Goal: Book appointment/travel/reservation

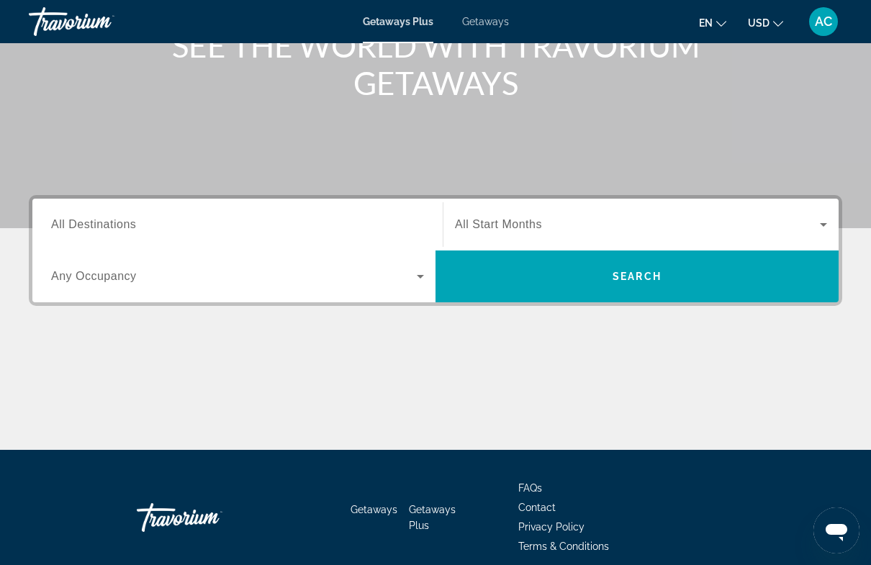
scroll to position [214, 0]
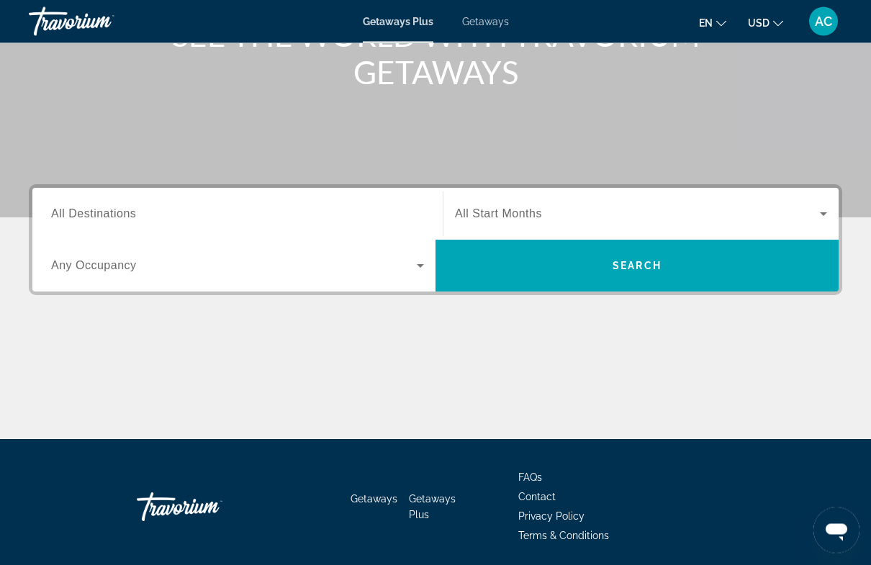
click at [81, 210] on span "All Destinations" at bounding box center [93, 214] width 85 height 12
click at [81, 210] on input "Destination All Destinations" at bounding box center [237, 214] width 373 height 17
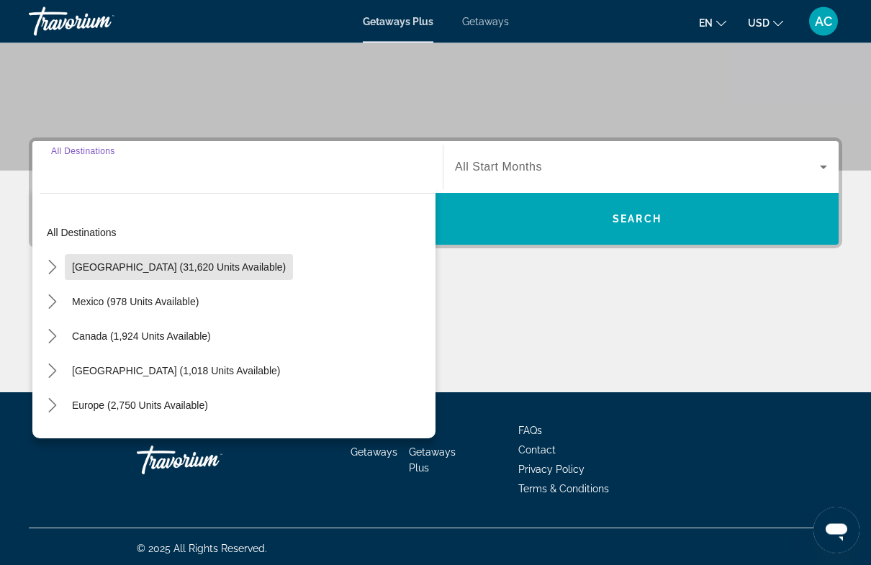
scroll to position [261, 0]
click at [191, 267] on span "[GEOGRAPHIC_DATA] (31,620 units available)" at bounding box center [179, 267] width 214 height 12
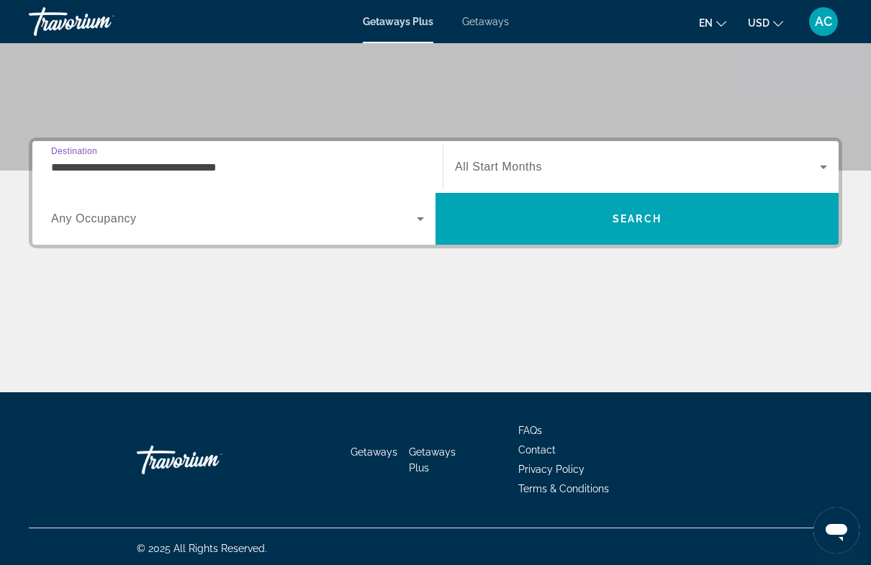
click at [826, 168] on icon "Search widget" at bounding box center [822, 166] width 17 height 17
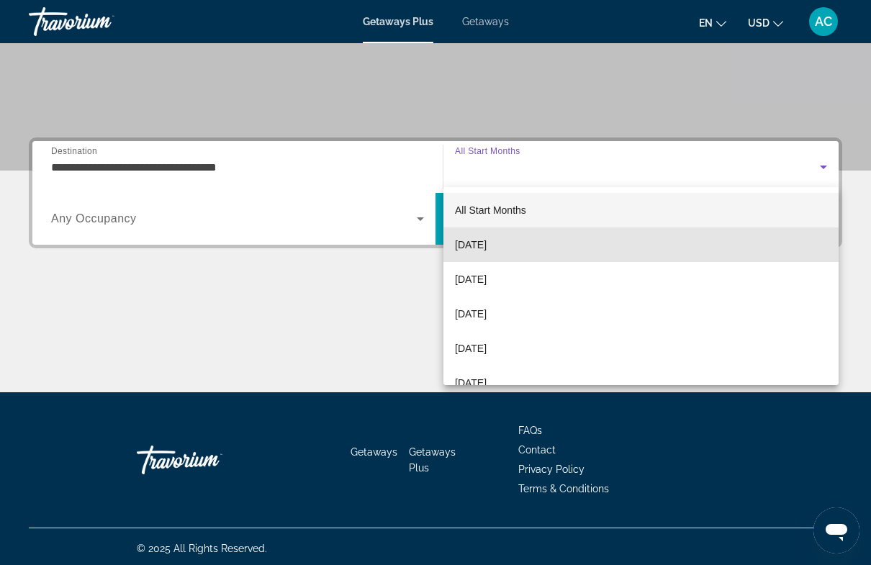
click at [486, 248] on span "[DATE]" at bounding box center [471, 244] width 32 height 17
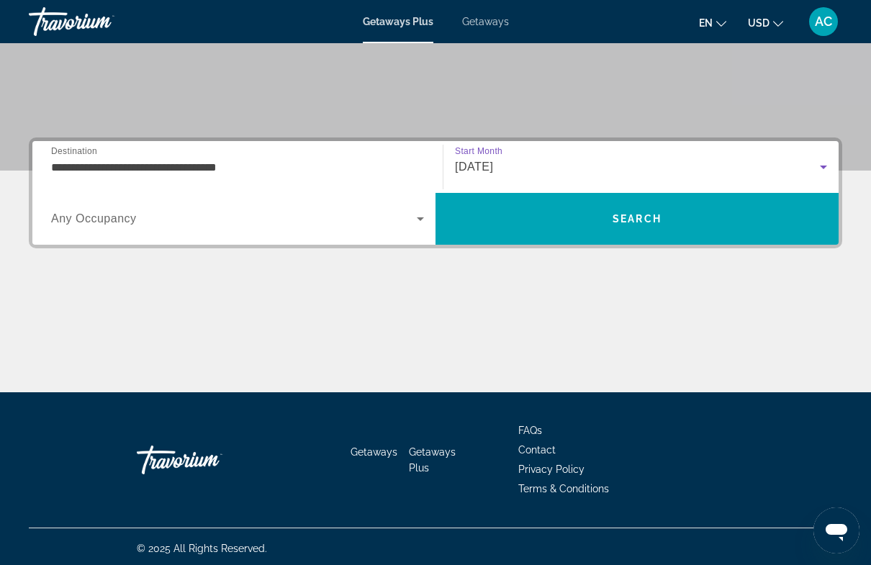
click at [427, 217] on icon "Search widget" at bounding box center [420, 218] width 17 height 17
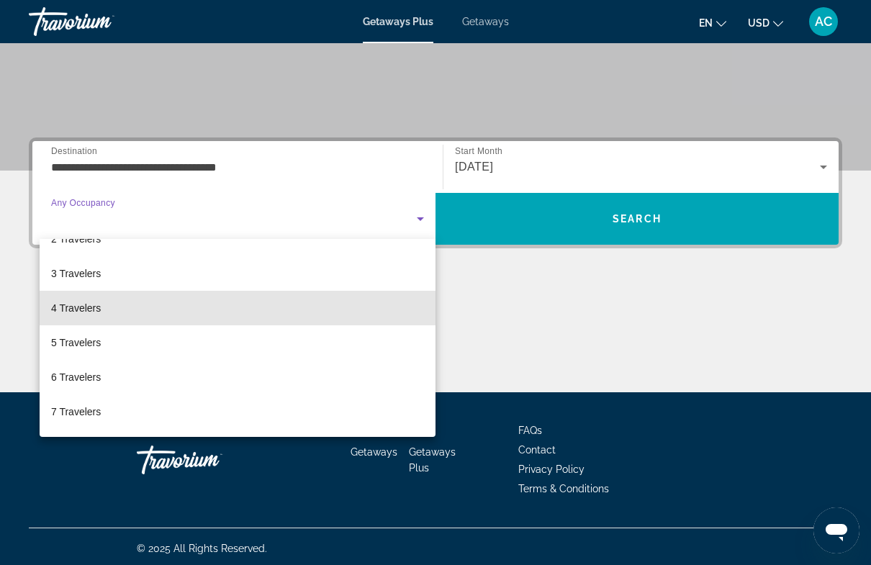
scroll to position [65, 0]
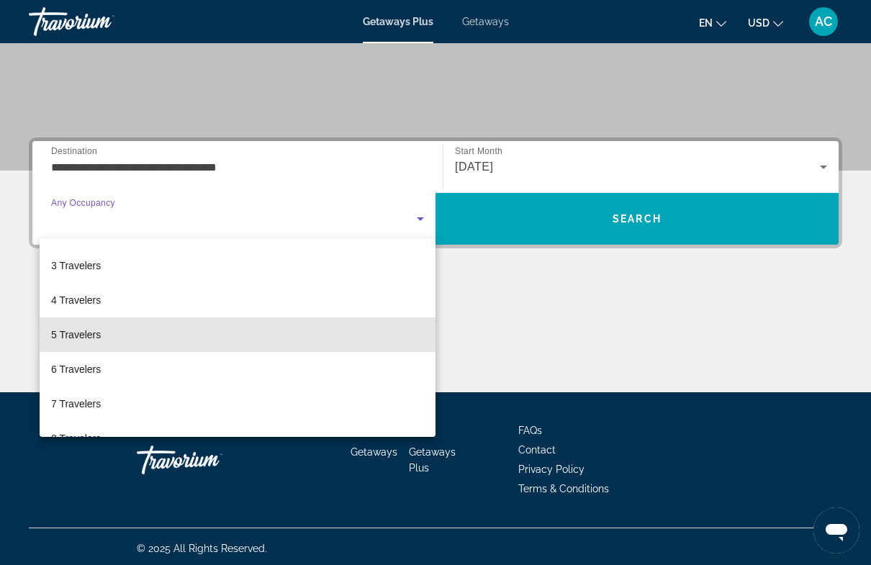
click at [76, 334] on span "5 Travelers" at bounding box center [76, 334] width 50 height 17
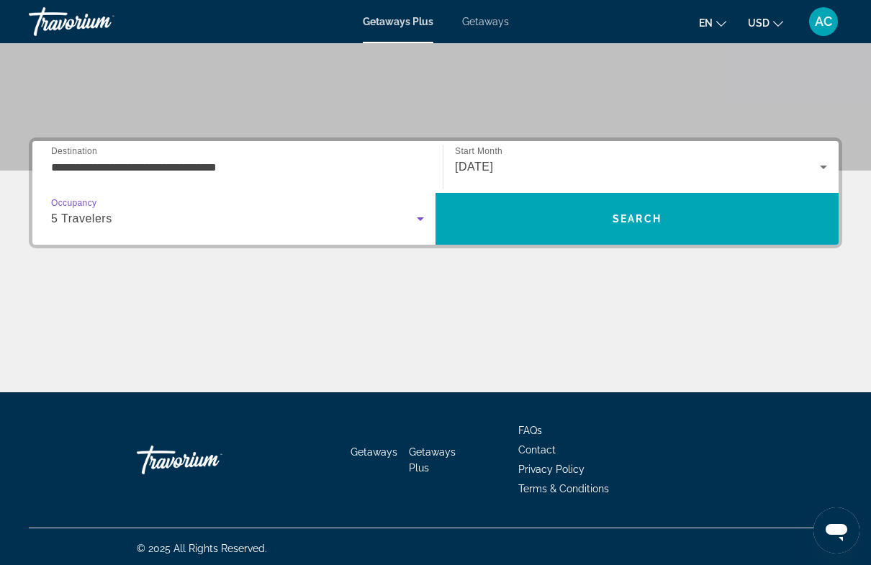
click at [224, 163] on input "**********" at bounding box center [237, 167] width 373 height 17
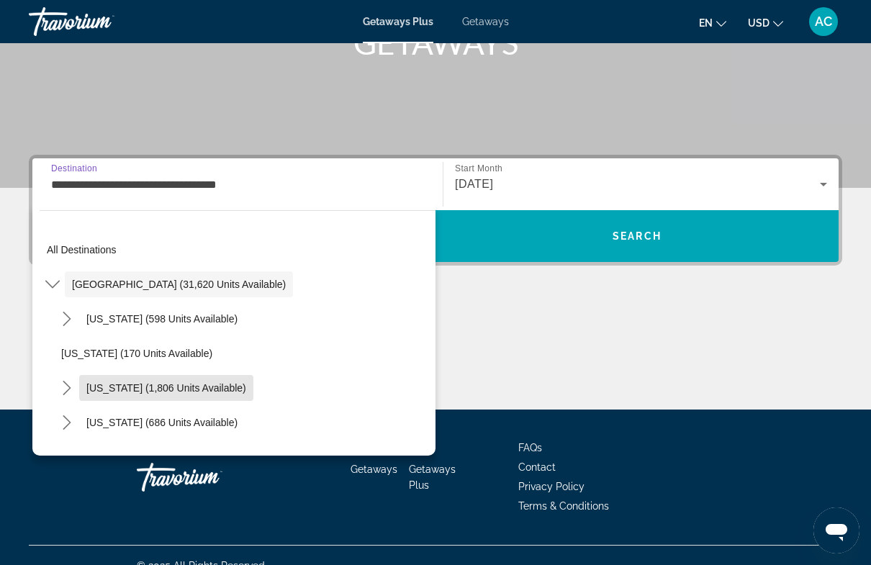
click at [191, 386] on span "[US_STATE] (1,806 units available)" at bounding box center [166, 388] width 160 height 12
type input "**********"
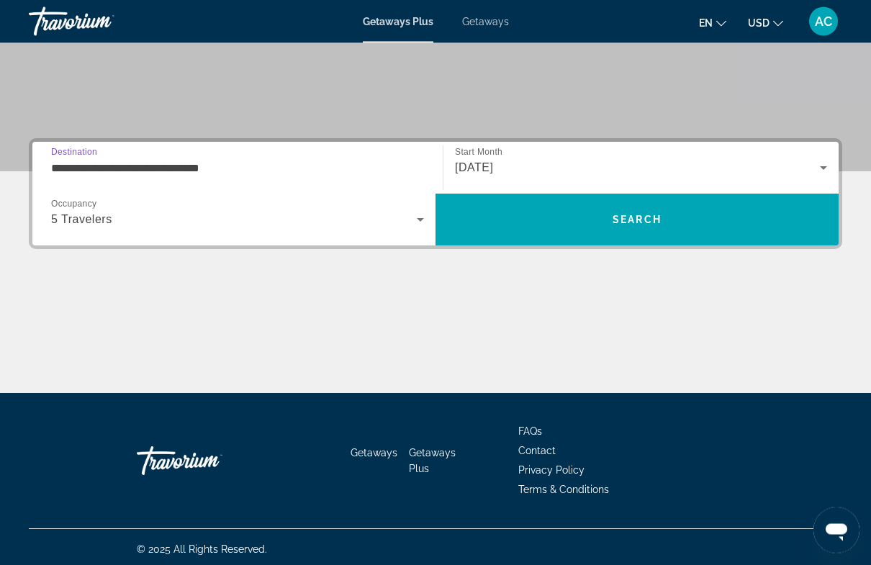
scroll to position [260, 0]
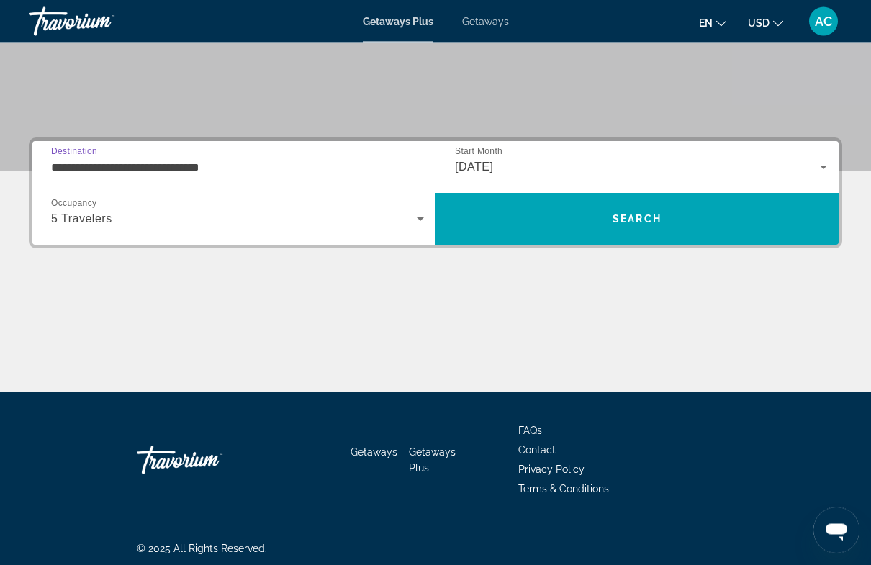
click at [643, 226] on span "Search" at bounding box center [636, 219] width 403 height 35
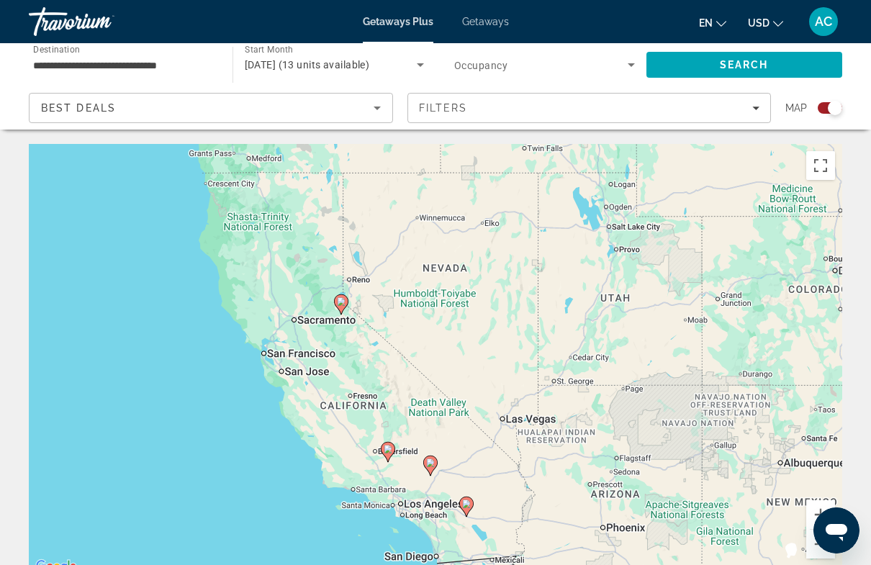
click at [160, 68] on input "**********" at bounding box center [123, 65] width 181 height 17
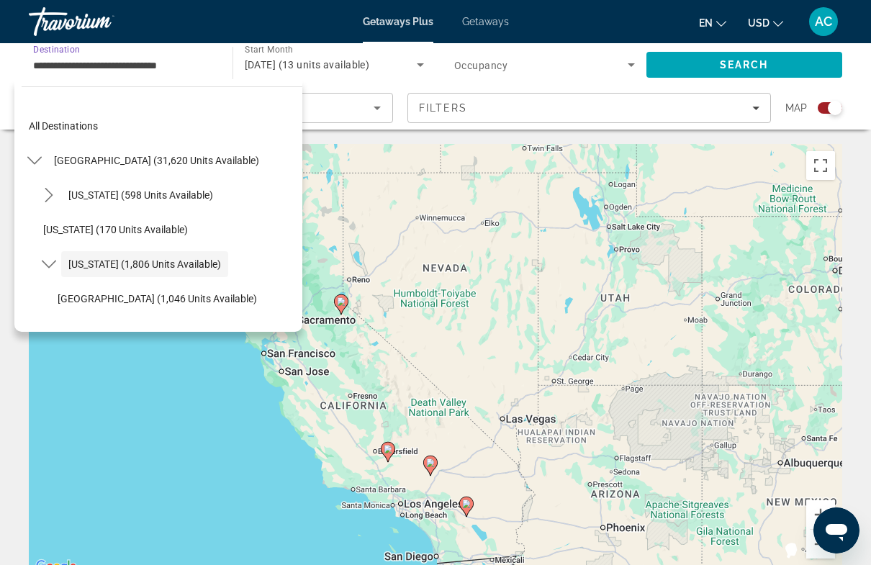
scroll to position [51, 0]
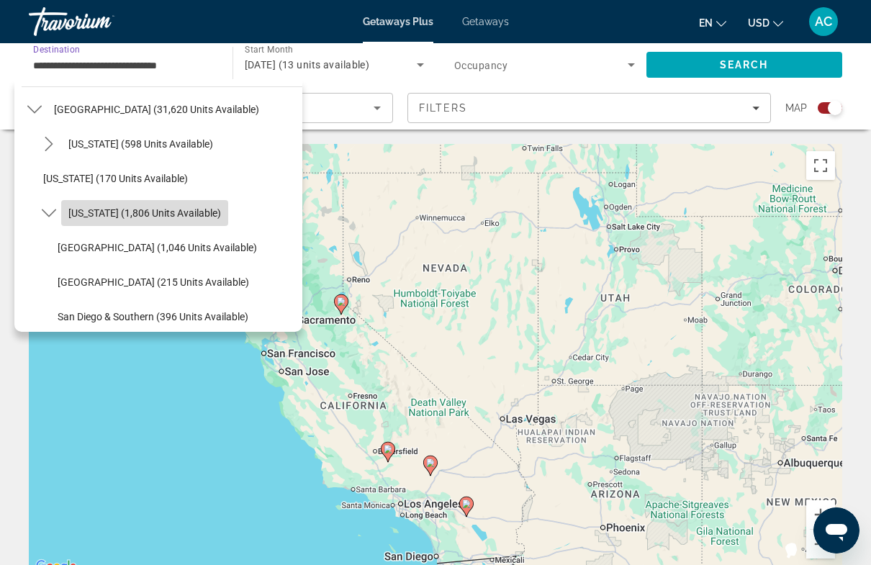
click at [181, 212] on span "[US_STATE] (1,806 units available)" at bounding box center [144, 213] width 153 height 12
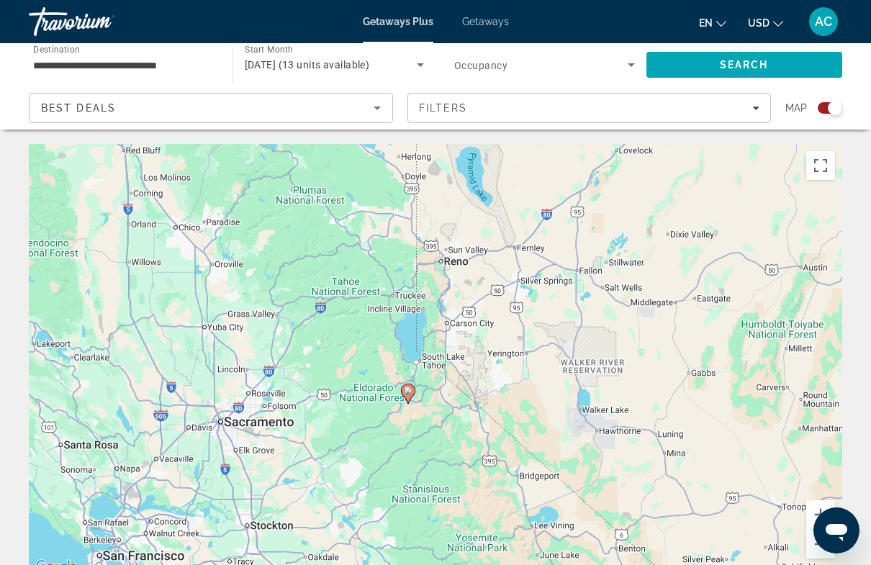
click at [493, 24] on span "Getaways" at bounding box center [485, 22] width 47 height 12
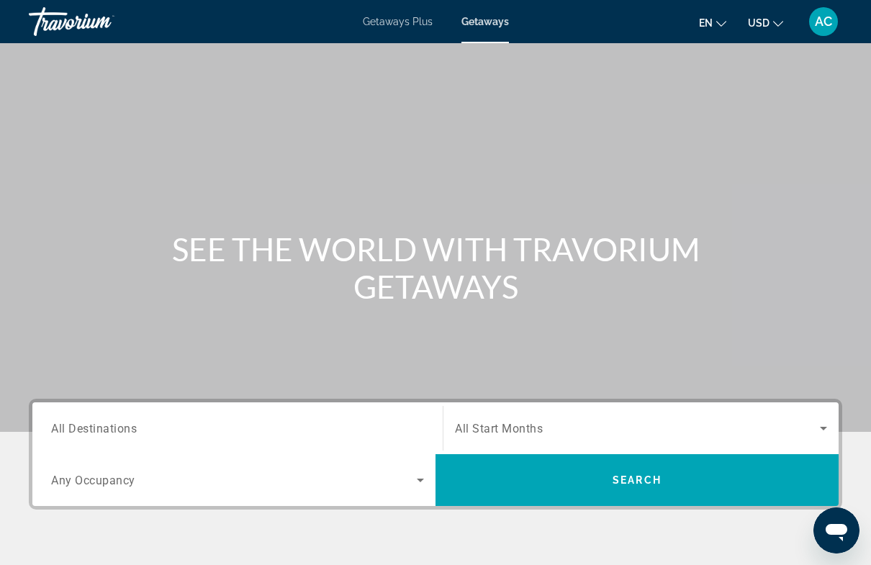
click at [321, 417] on div "Search widget" at bounding box center [237, 428] width 373 height 41
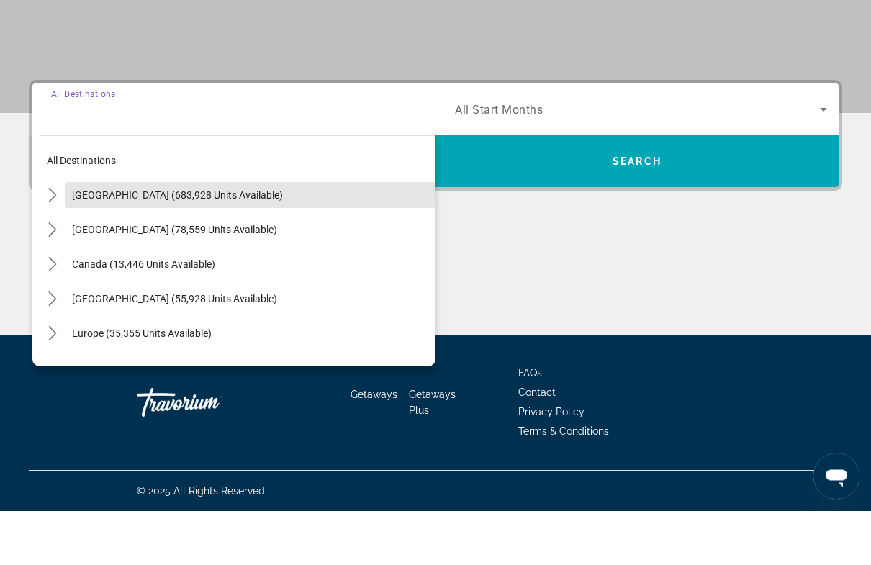
scroll to position [265, 0]
click at [133, 243] on span "[GEOGRAPHIC_DATA] (683,928 units available)" at bounding box center [177, 249] width 211 height 12
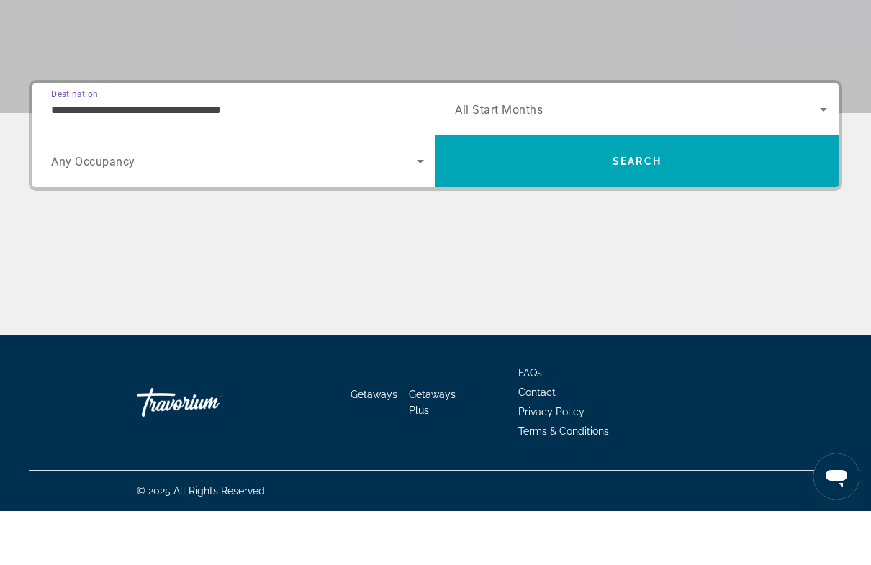
click at [191, 155] on input "**********" at bounding box center [237, 163] width 373 height 17
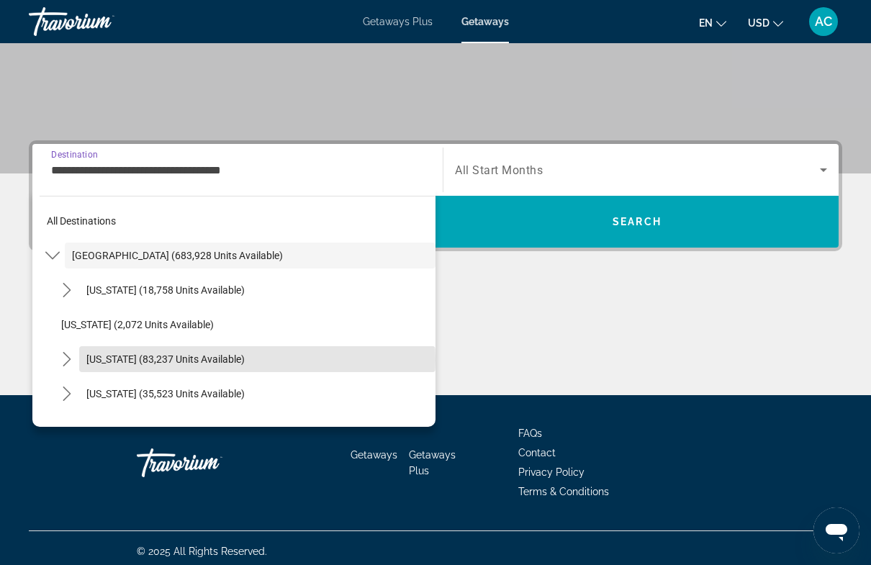
click at [150, 360] on span "[US_STATE] (83,237 units available)" at bounding box center [165, 359] width 158 height 12
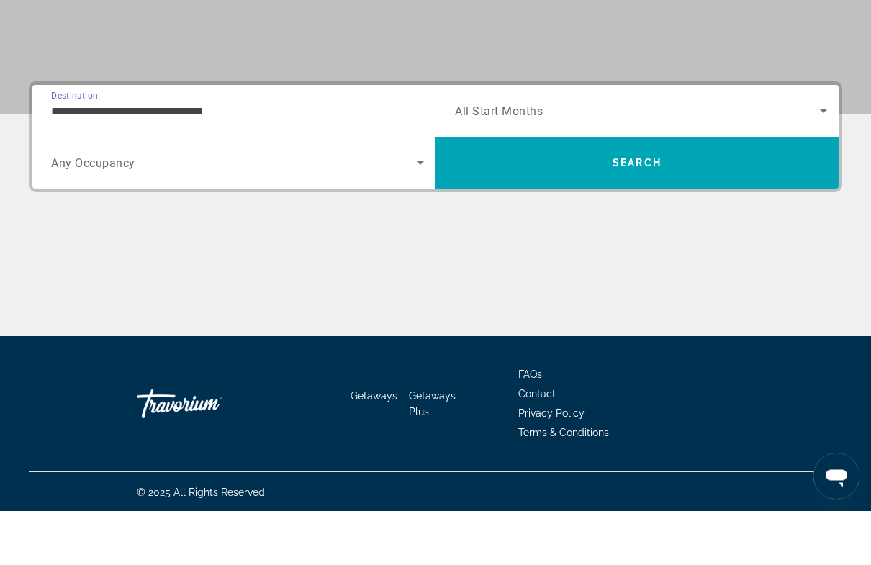
scroll to position [264, 0]
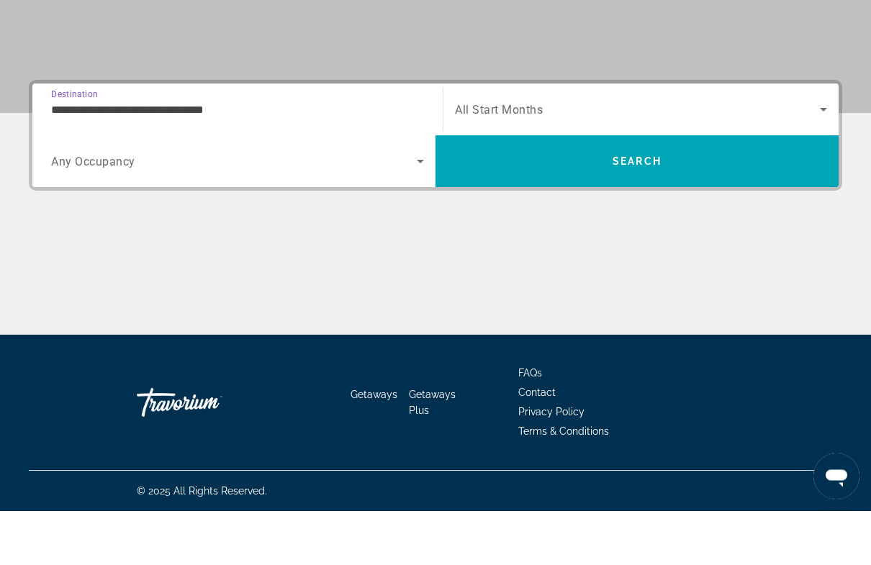
click at [179, 156] on input "**********" at bounding box center [237, 164] width 373 height 17
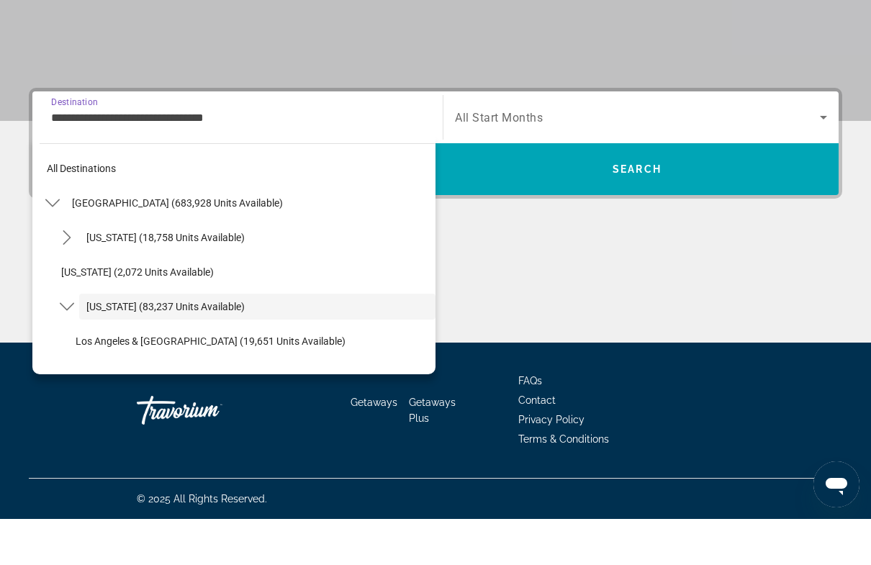
scroll to position [51, 0]
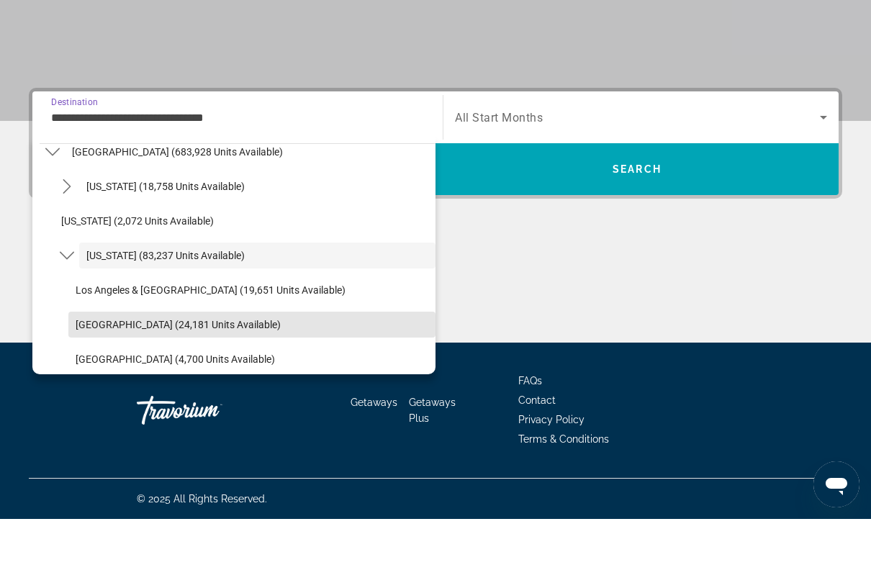
click at [176, 365] on span "[GEOGRAPHIC_DATA] (24,181 units available)" at bounding box center [178, 371] width 205 height 12
type input "**********"
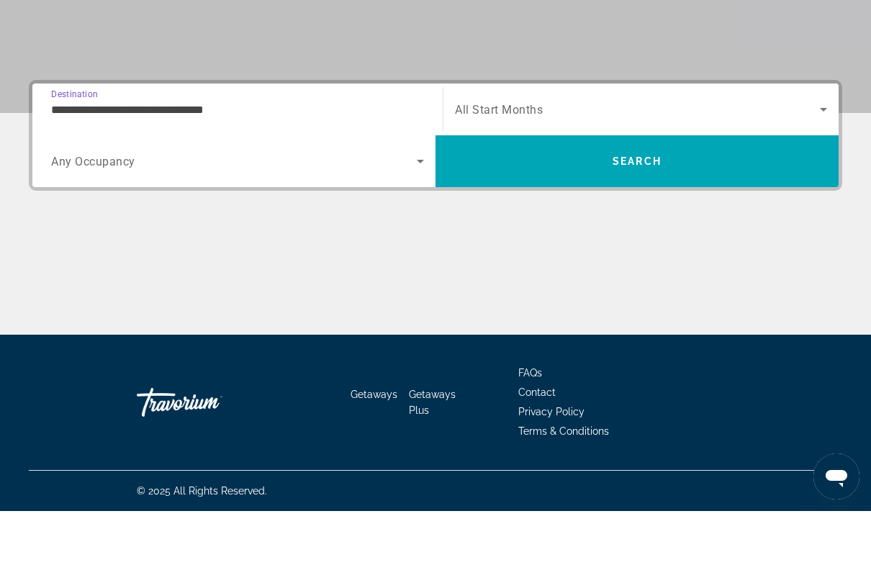
click at [827, 155] on icon "Search widget" at bounding box center [822, 163] width 17 height 17
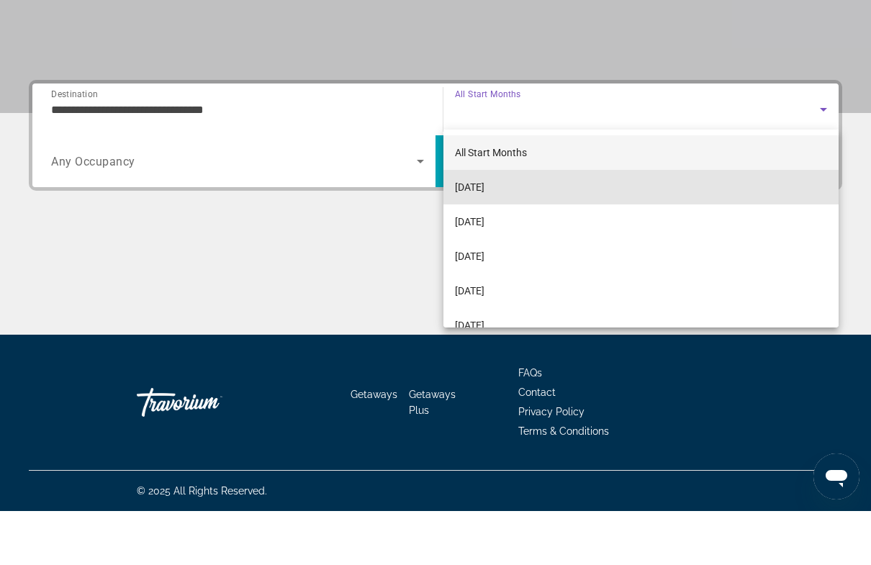
click at [484, 232] on span "[DATE]" at bounding box center [469, 240] width 29 height 17
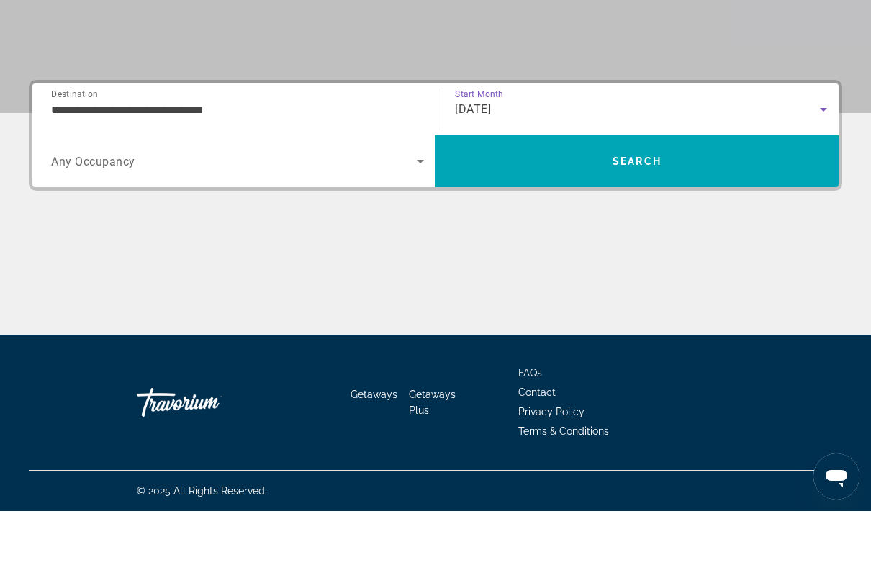
click at [420, 214] on icon "Search widget" at bounding box center [420, 216] width 7 height 4
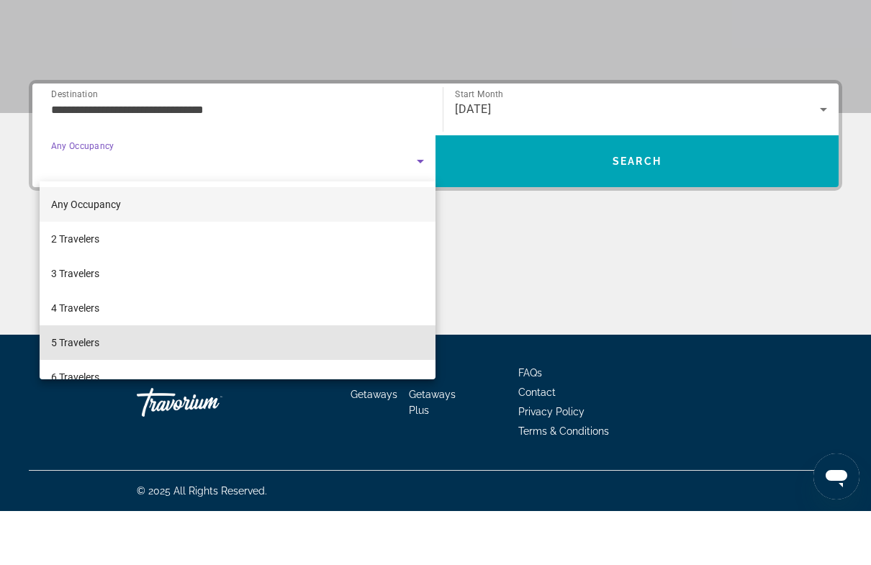
click at [76, 388] on span "5 Travelers" at bounding box center [75, 396] width 48 height 17
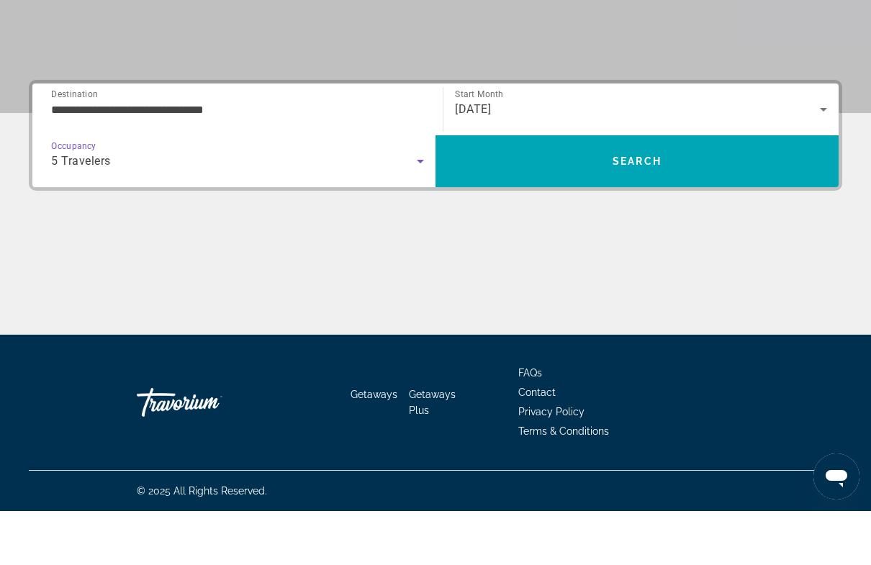
click at [673, 198] on span "Search" at bounding box center [636, 215] width 403 height 35
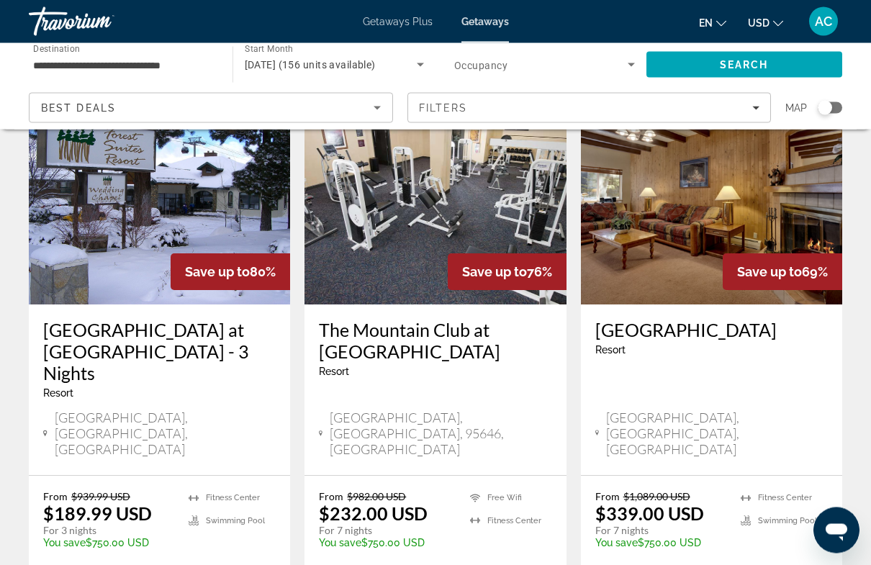
scroll to position [106, 0]
